Goal: Task Accomplishment & Management: Use online tool/utility

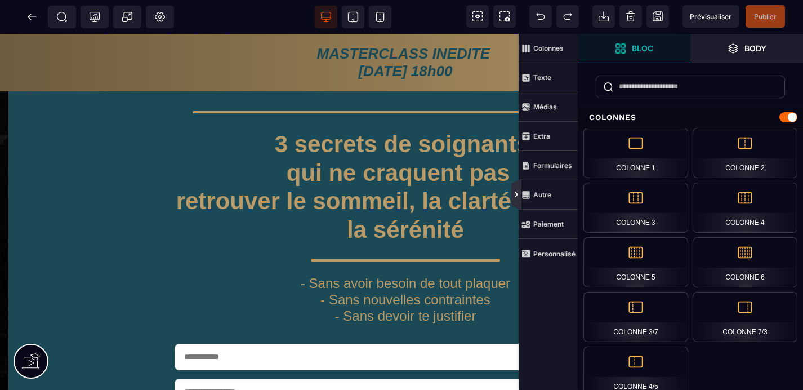
click at [516, 194] on icon at bounding box center [516, 194] width 9 height 9
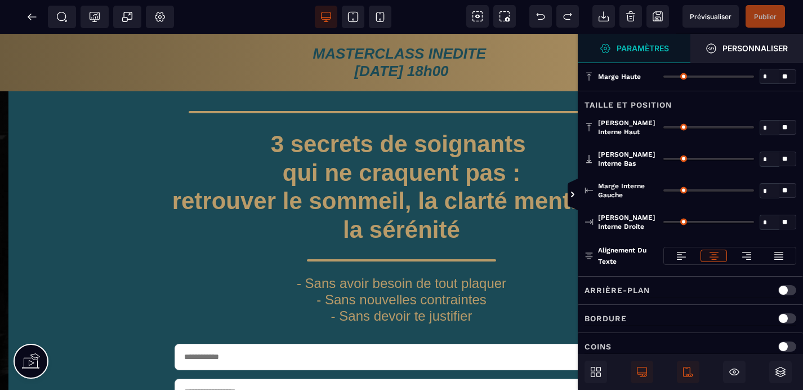
type input "*"
type input "**"
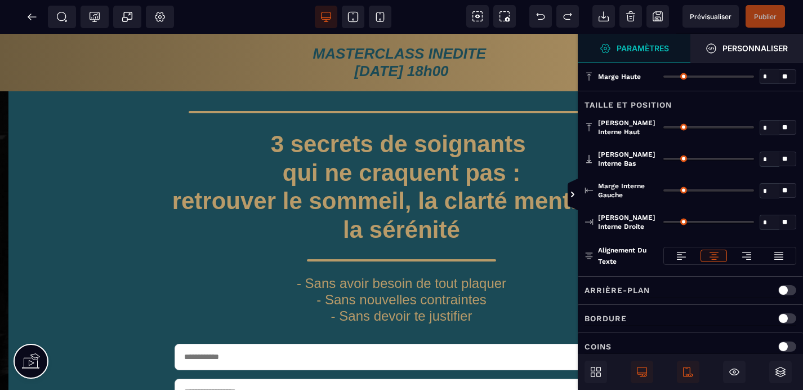
type input "**"
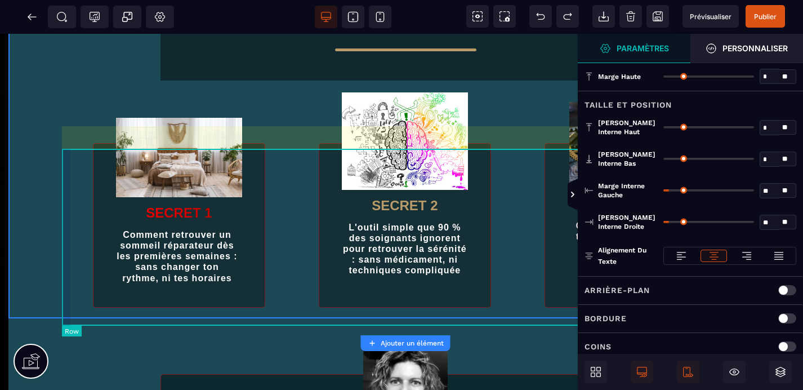
scroll to position [510, 0]
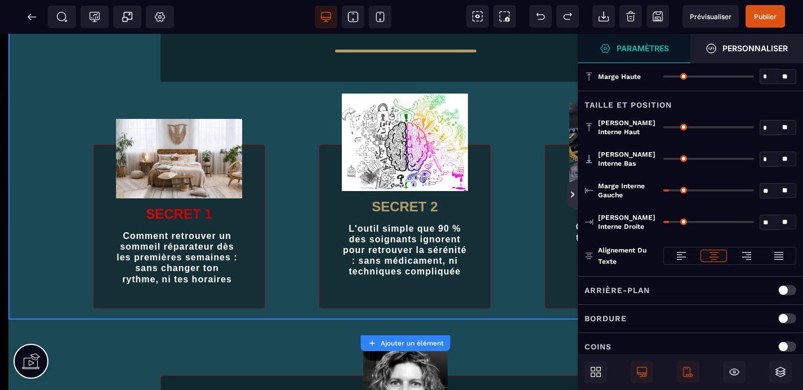
click at [574, 199] on icon at bounding box center [572, 194] width 9 height 9
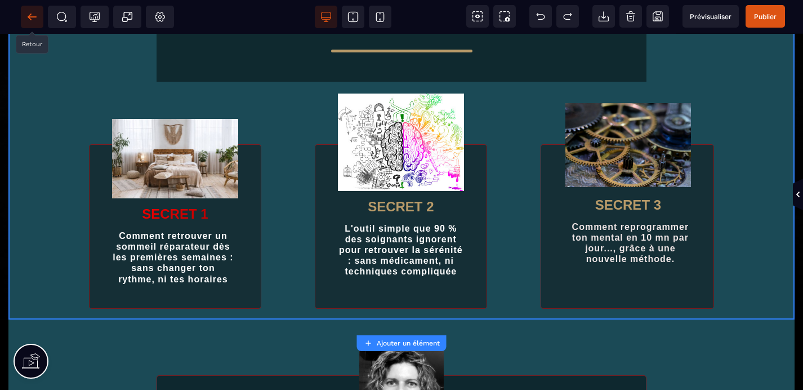
click at [31, 17] on icon at bounding box center [31, 16] width 11 height 11
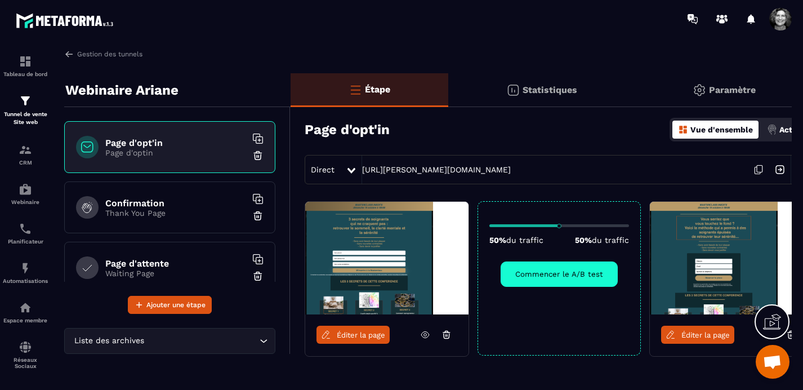
click at [780, 365] on span "Ouvrir le chat" at bounding box center [772, 363] width 19 height 16
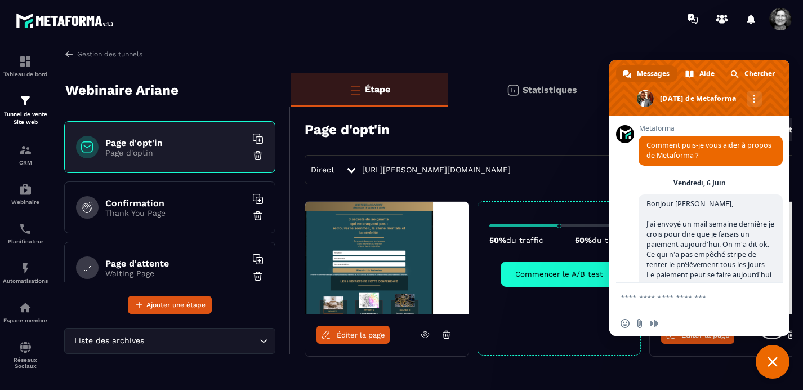
scroll to position [14297, 0]
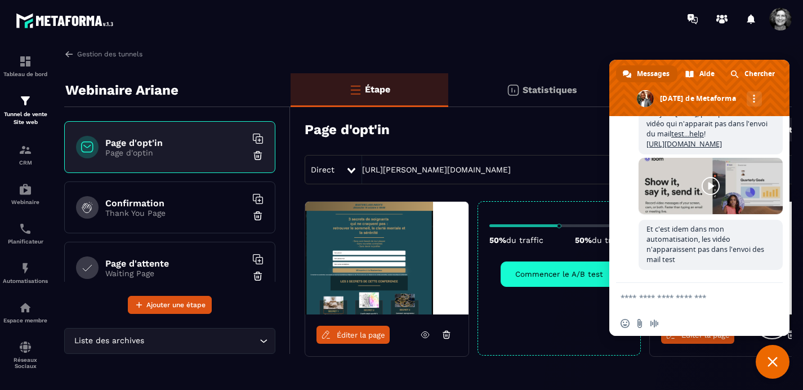
click at [780, 365] on span "Fermer le chat" at bounding box center [773, 362] width 34 height 34
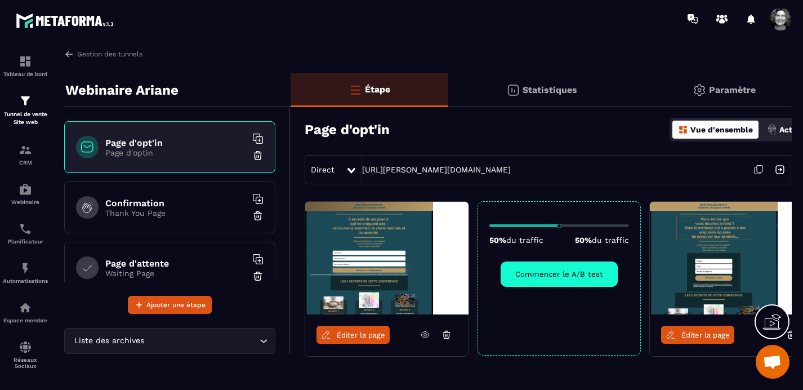
click at [358, 336] on span "Éditer la page" at bounding box center [361, 335] width 48 height 8
